Goal: Task Accomplishment & Management: Use online tool/utility

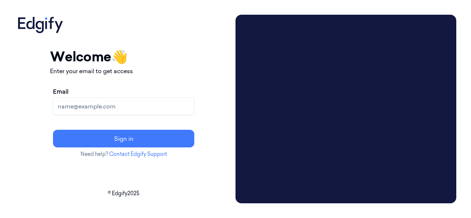
click at [109, 109] on input "Email" at bounding box center [123, 107] width 141 height 18
type input "[PERSON_NAME][EMAIL_ADDRESS][DATE][DOMAIN_NAME]"
click at [53, 130] on button "Sign in" at bounding box center [123, 139] width 141 height 18
click at [115, 112] on input "Email" at bounding box center [123, 107] width 141 height 18
click at [125, 111] on input "Email" at bounding box center [123, 107] width 141 height 18
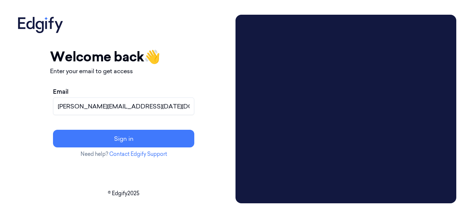
type input "[PERSON_NAME][EMAIL_ADDRESS][DATE][DOMAIN_NAME]"
click at [53, 130] on button "Sign in" at bounding box center [123, 139] width 141 height 18
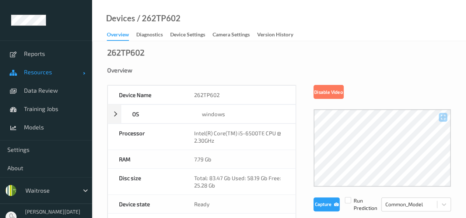
click at [44, 70] on span "Resources" at bounding box center [53, 72] width 59 height 7
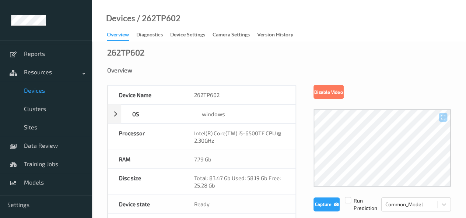
click at [40, 92] on span "Devices" at bounding box center [54, 90] width 61 height 7
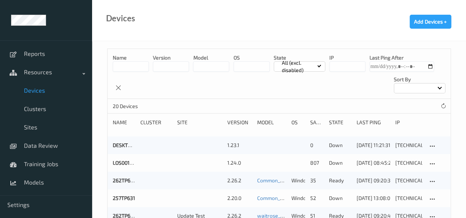
click at [129, 63] on input at bounding box center [131, 67] width 36 height 10
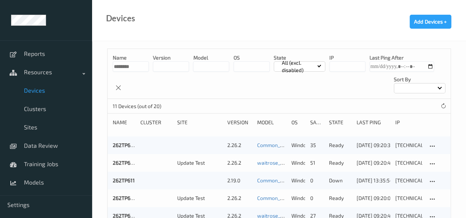
type input "********"
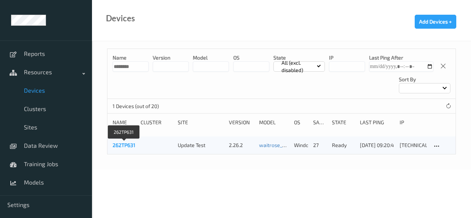
click at [122, 144] on link "262TP631" at bounding box center [124, 145] width 23 height 6
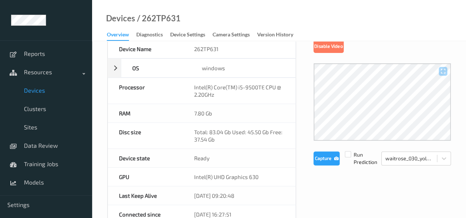
scroll to position [37, 0]
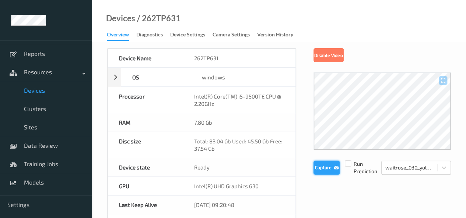
click at [326, 170] on button "Capture" at bounding box center [326, 168] width 26 height 14
click at [326, 169] on button "Capture" at bounding box center [326, 168] width 26 height 14
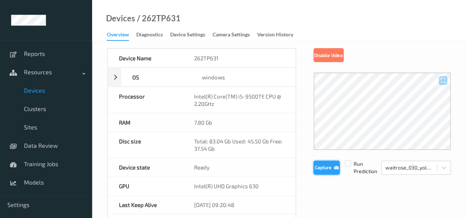
click at [326, 169] on button "Capture" at bounding box center [326, 168] width 26 height 14
